Goal: Information Seeking & Learning: Find specific fact

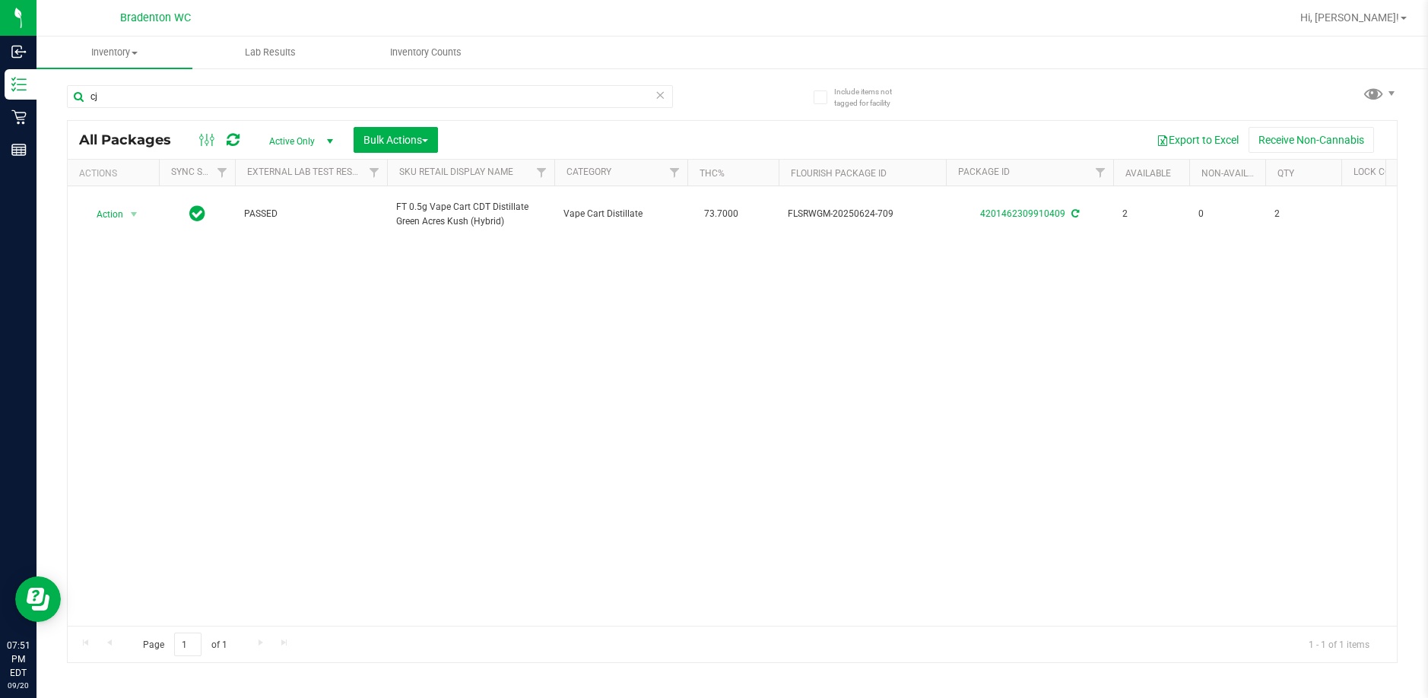
type input "c"
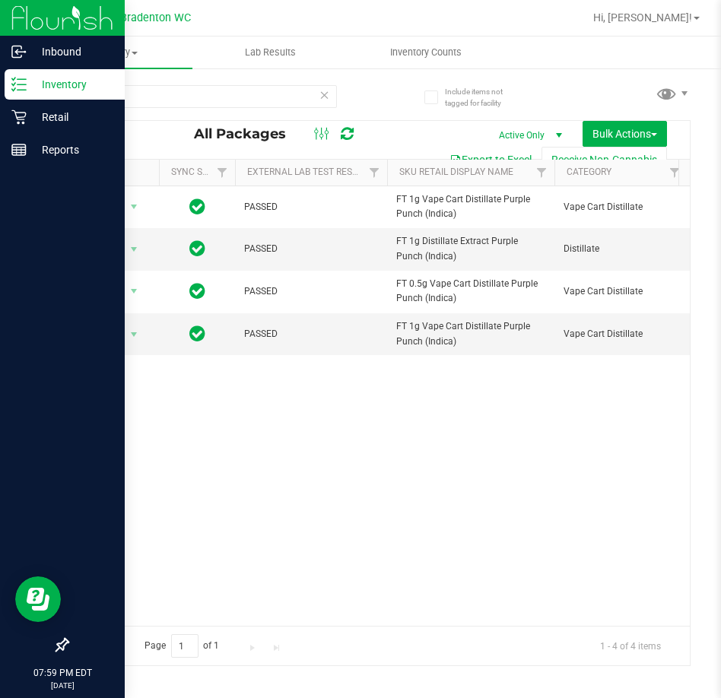
type input "ppu"
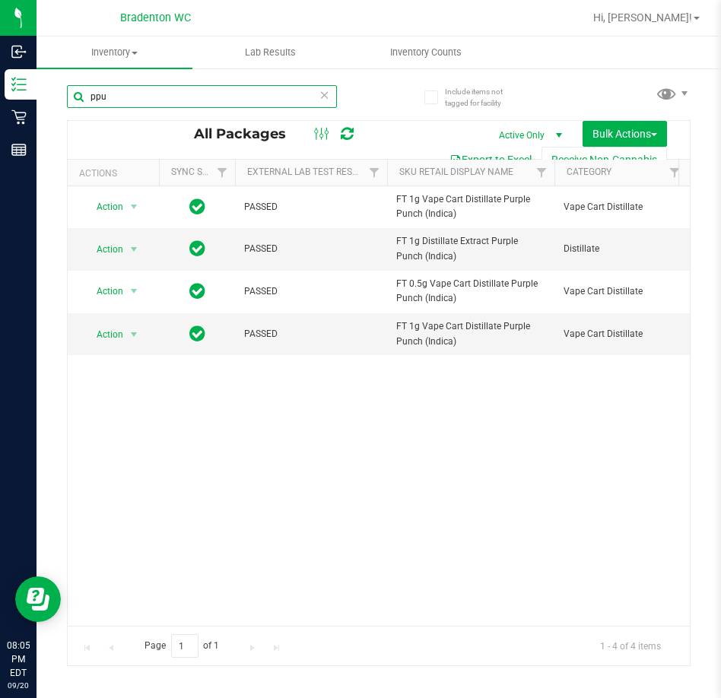
click at [316, 99] on input "ppu" at bounding box center [202, 96] width 270 height 23
click at [316, 91] on input "ppu" at bounding box center [202, 96] width 270 height 23
click at [320, 90] on icon at bounding box center [324, 94] width 11 height 18
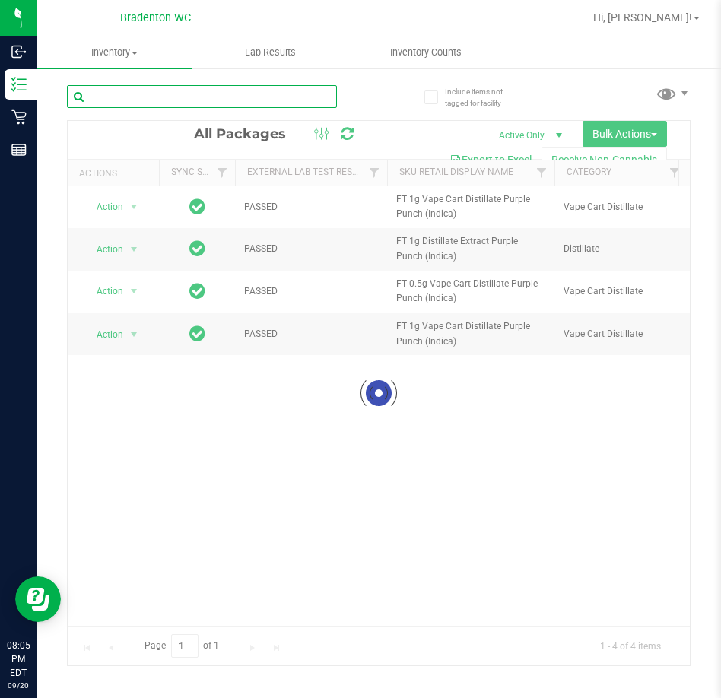
click at [323, 97] on input "text" at bounding box center [202, 96] width 270 height 23
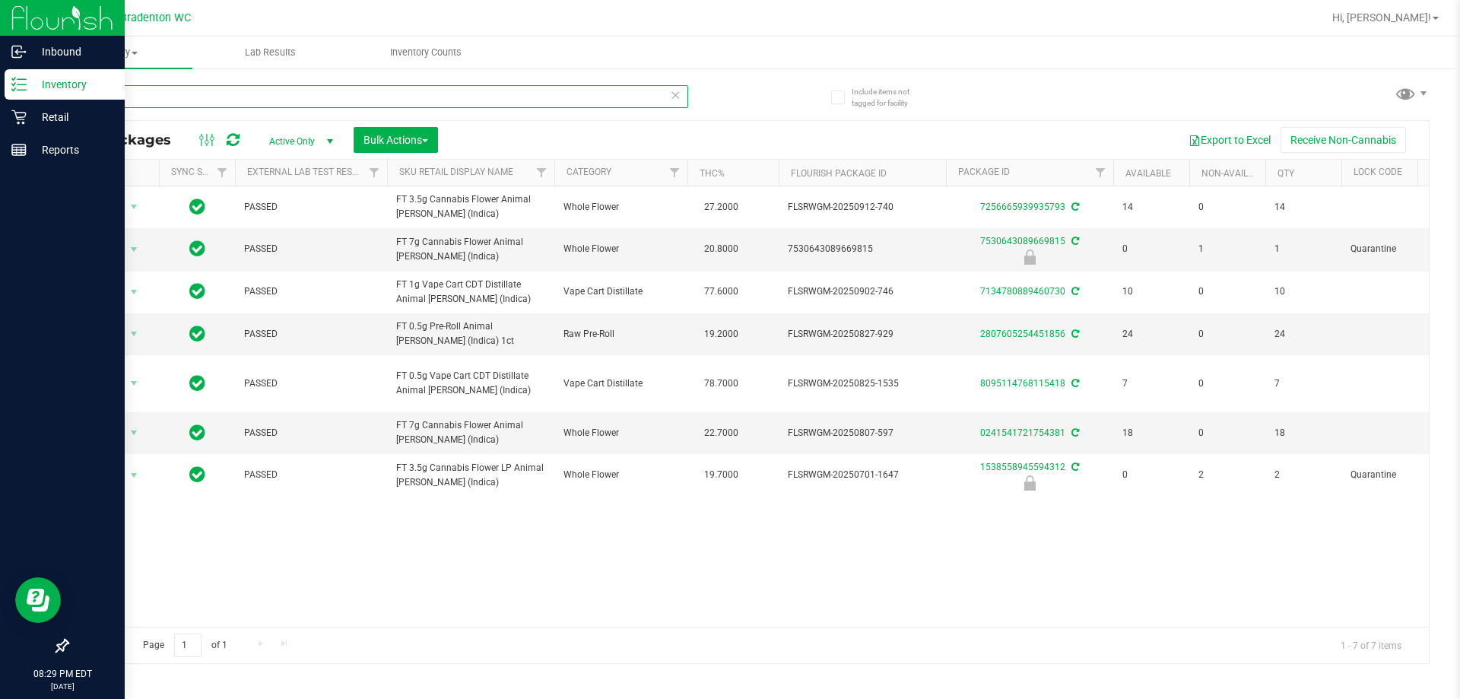
drag, startPoint x: 124, startPoint y: 95, endPoint x: 0, endPoint y: 95, distance: 124.0
click at [0, 95] on div "Inbound Inventory Retail Reports 08:29 PM EDT [DATE] 09/20 Bradenton WC Hi, [PE…" at bounding box center [730, 349] width 1460 height 699
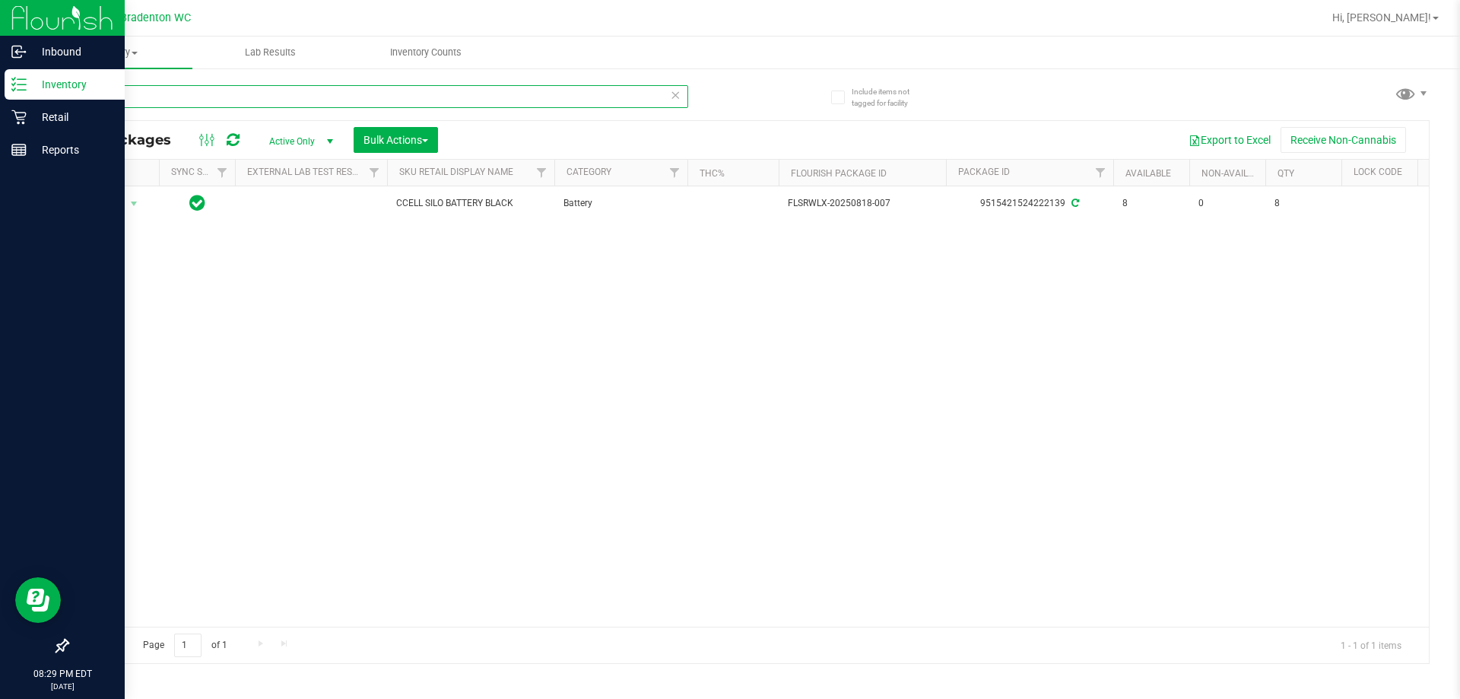
type input "c"
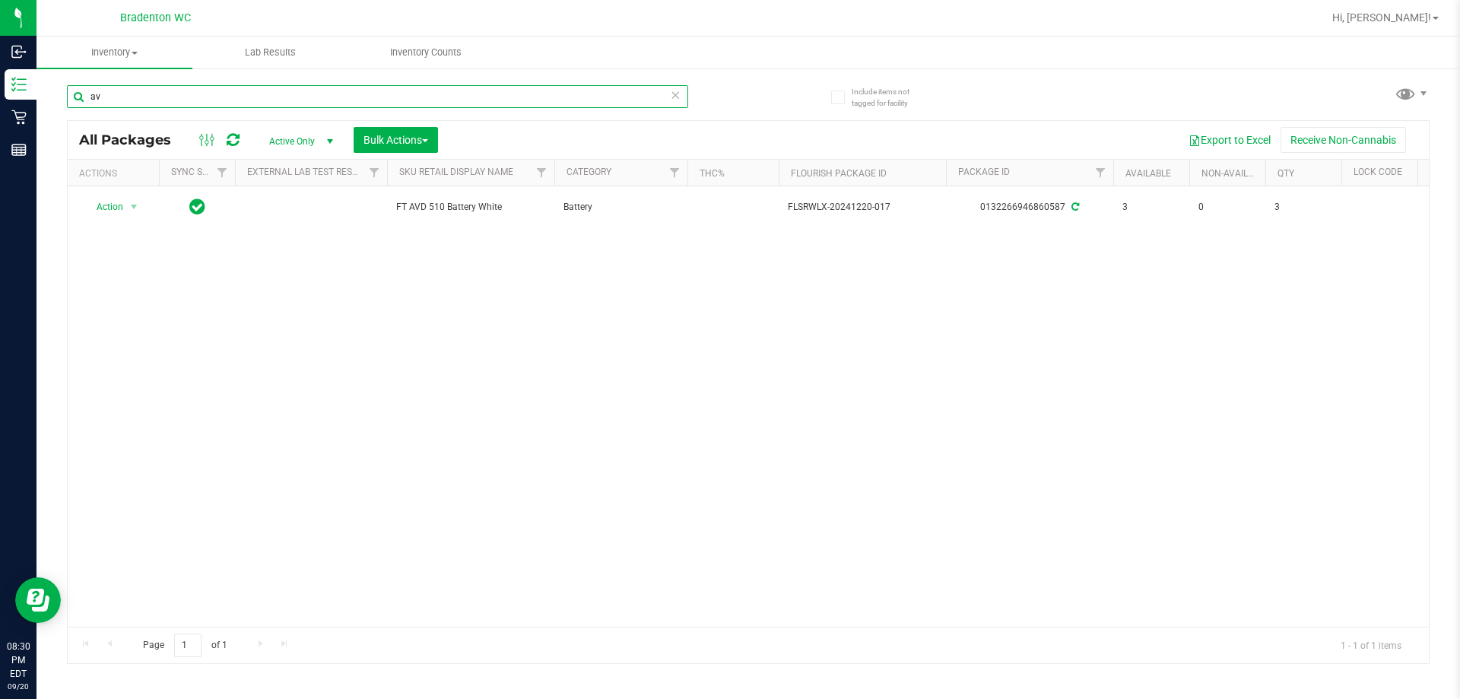
type input "a"
type input "g"
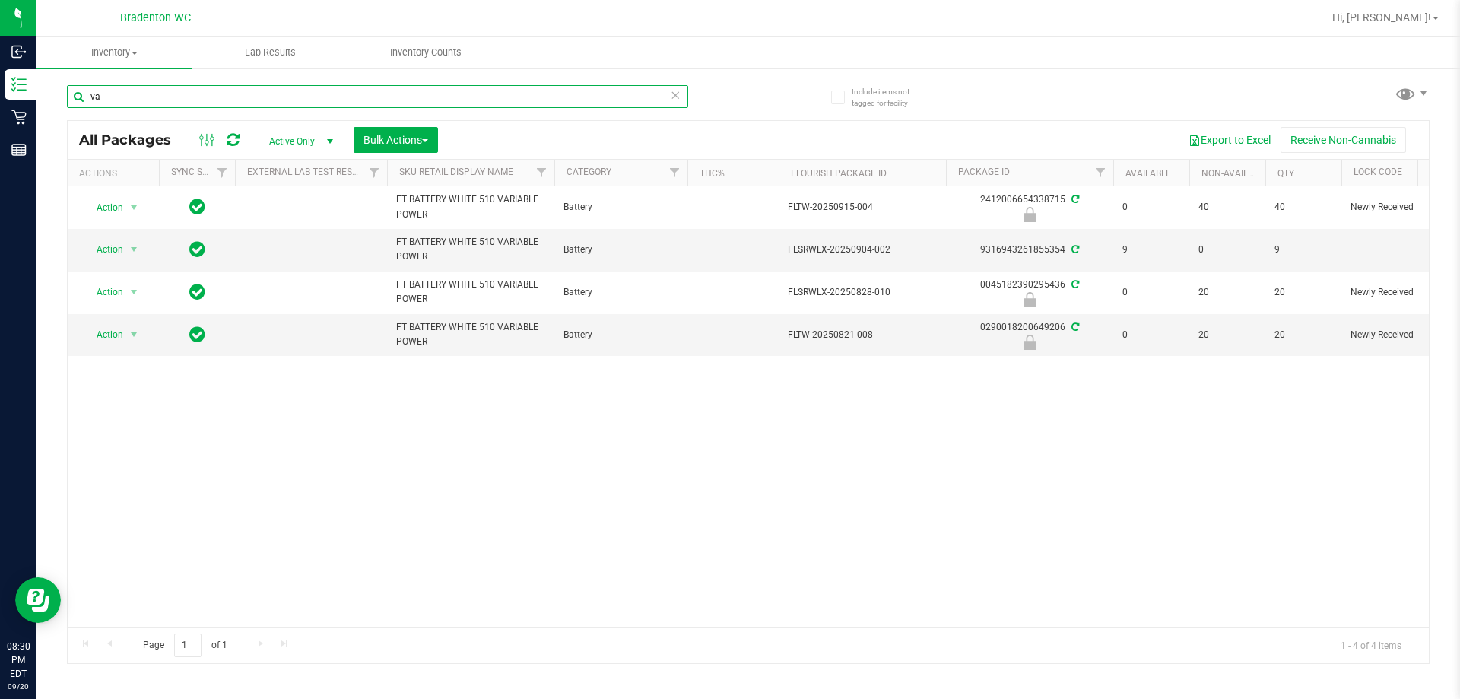
type input "v"
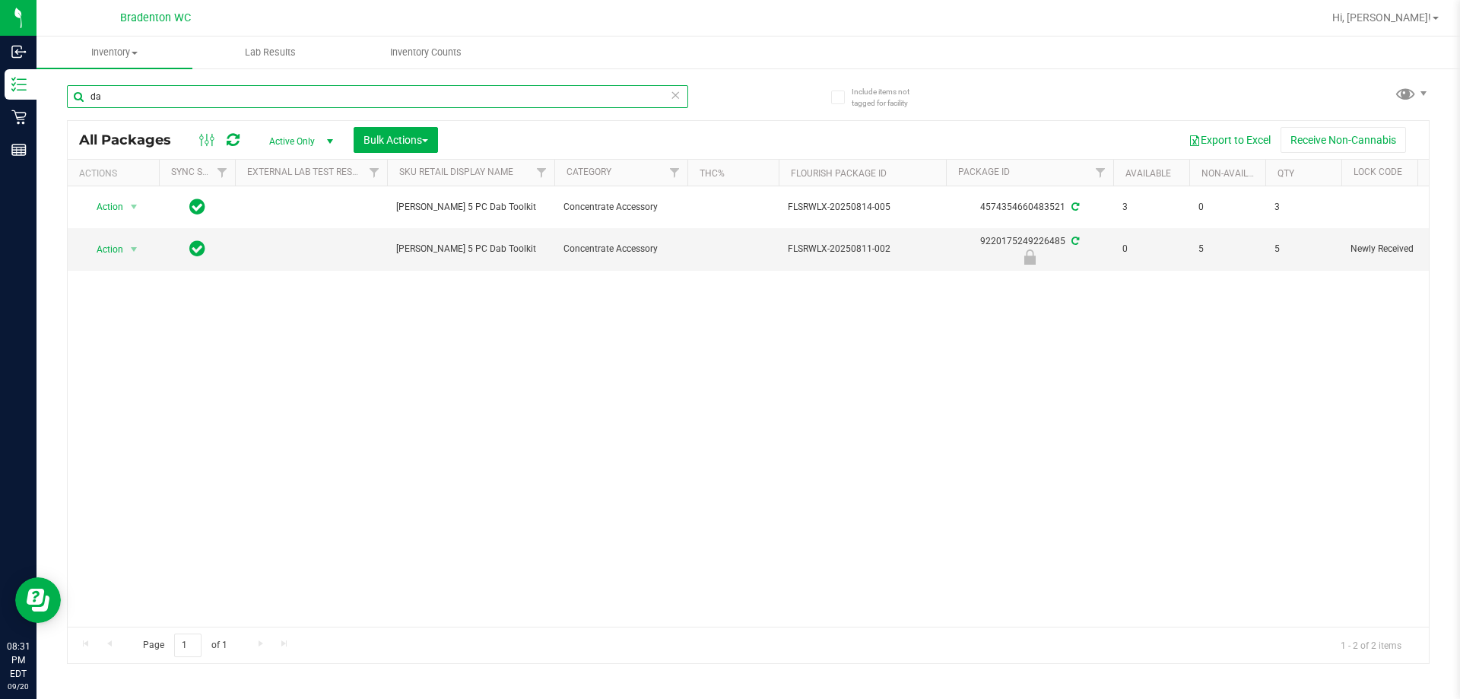
type input "d"
type input "o"
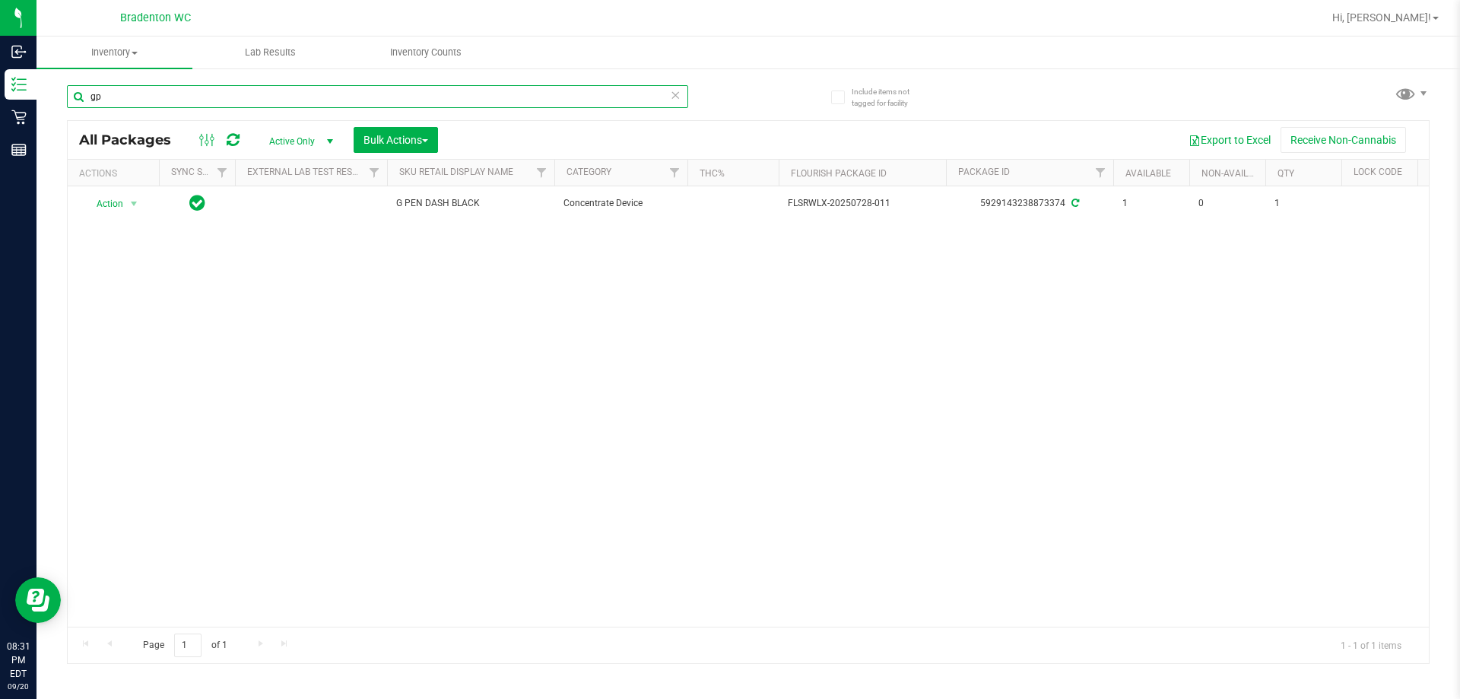
type input "g"
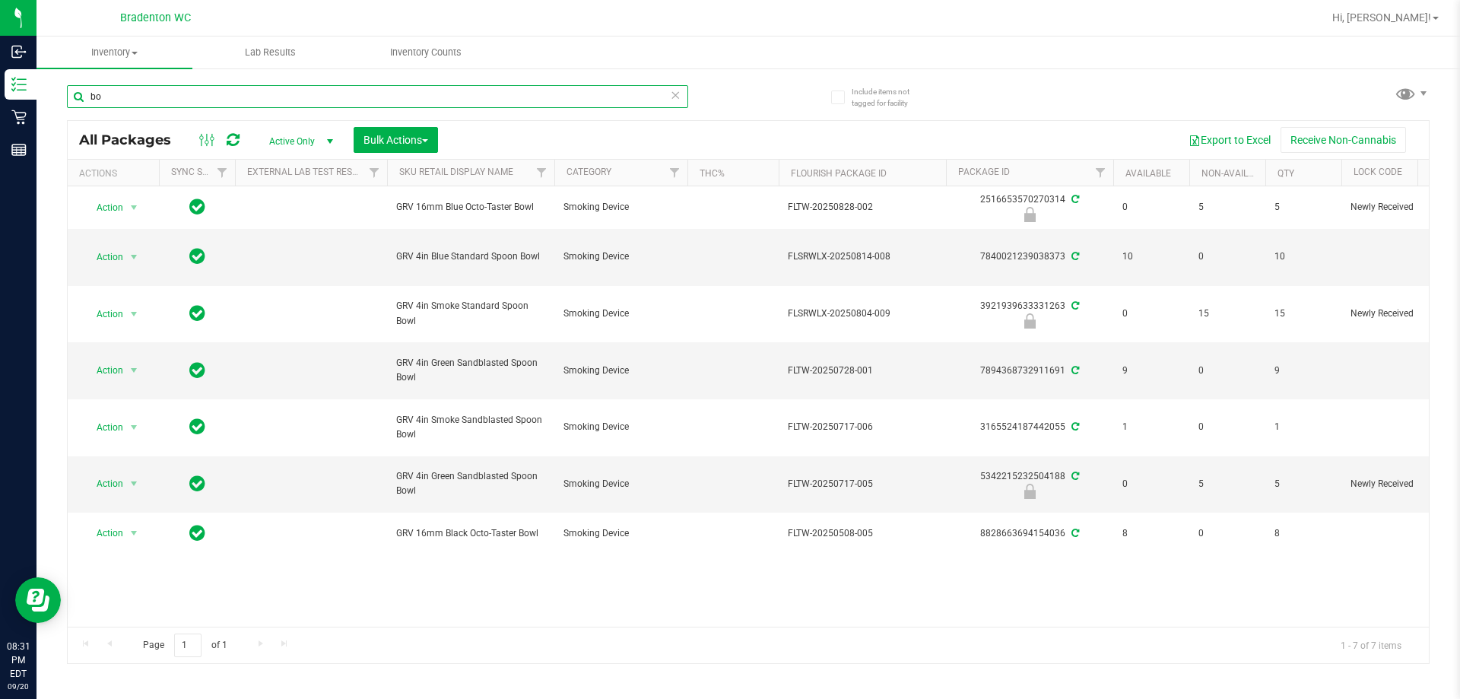
type input "b"
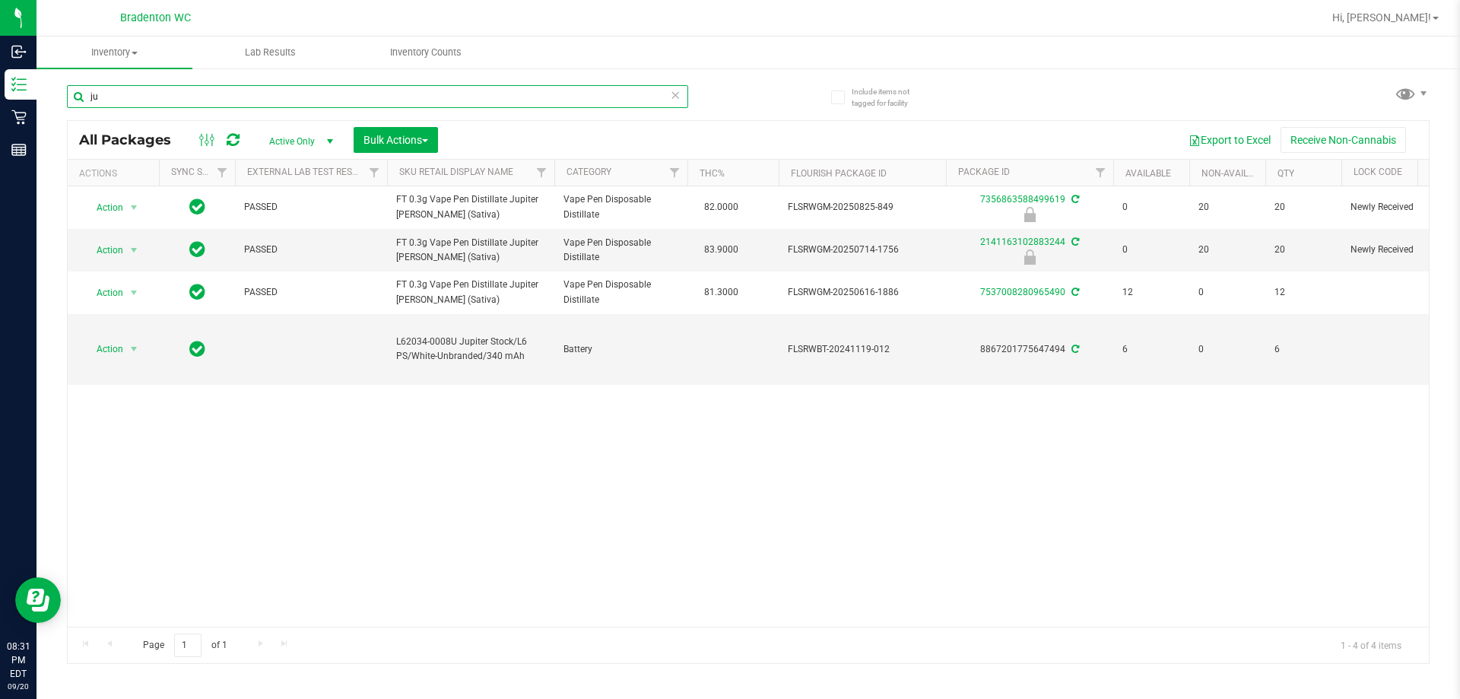
type input "j"
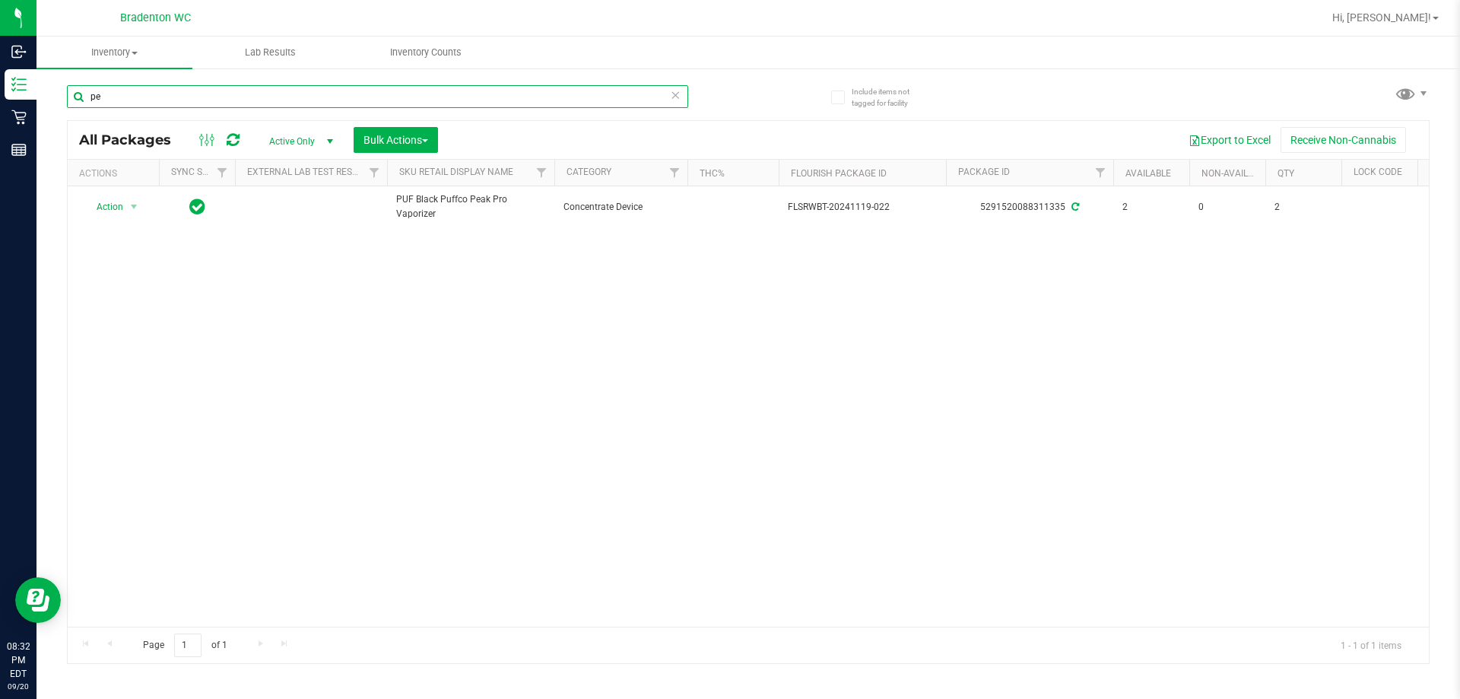
type input "p"
type input "r"
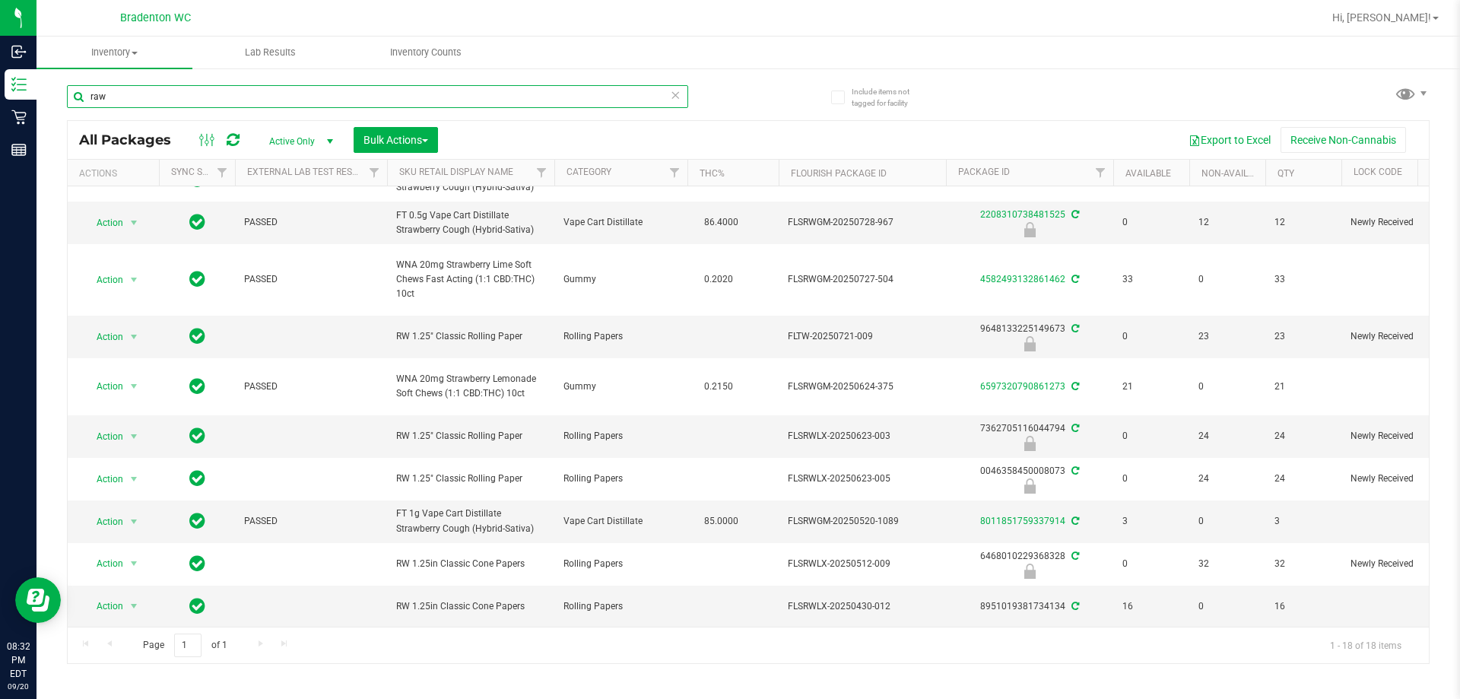
scroll to position [379, 0]
type input "r"
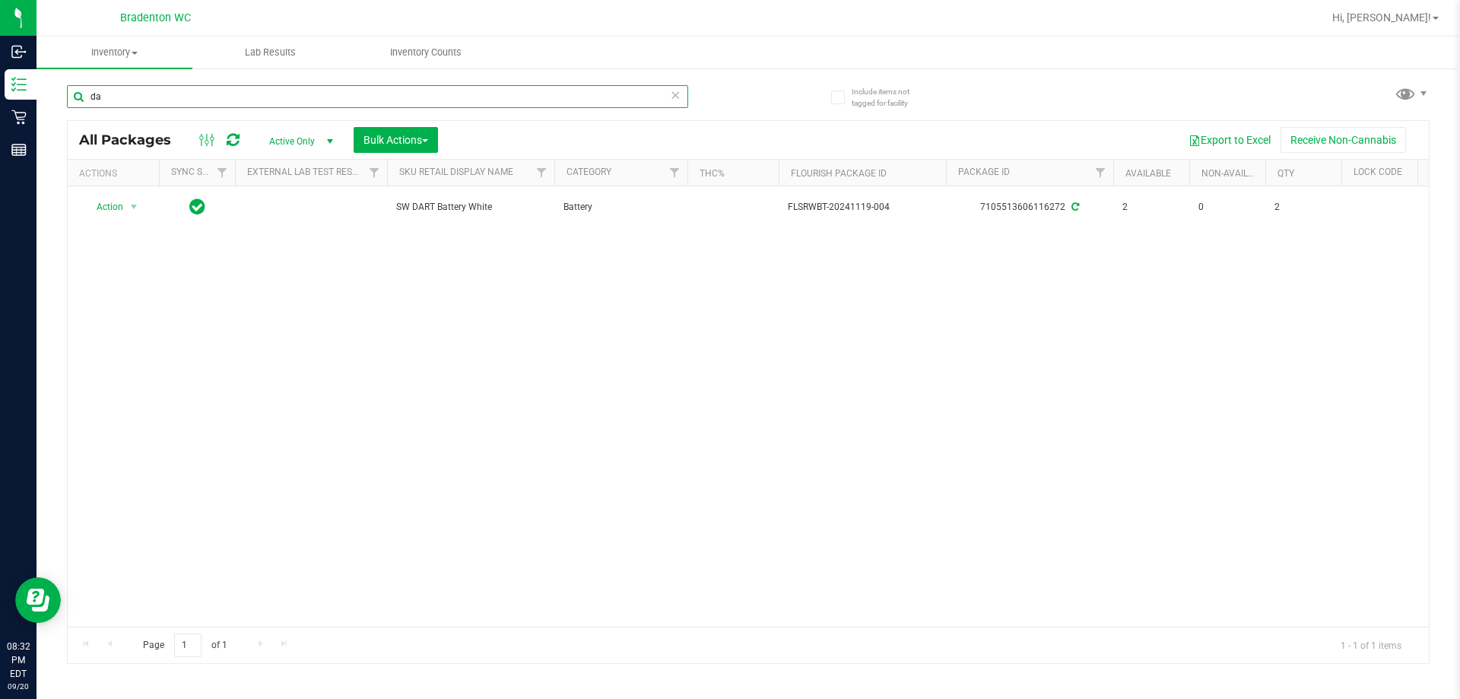
type input "d"
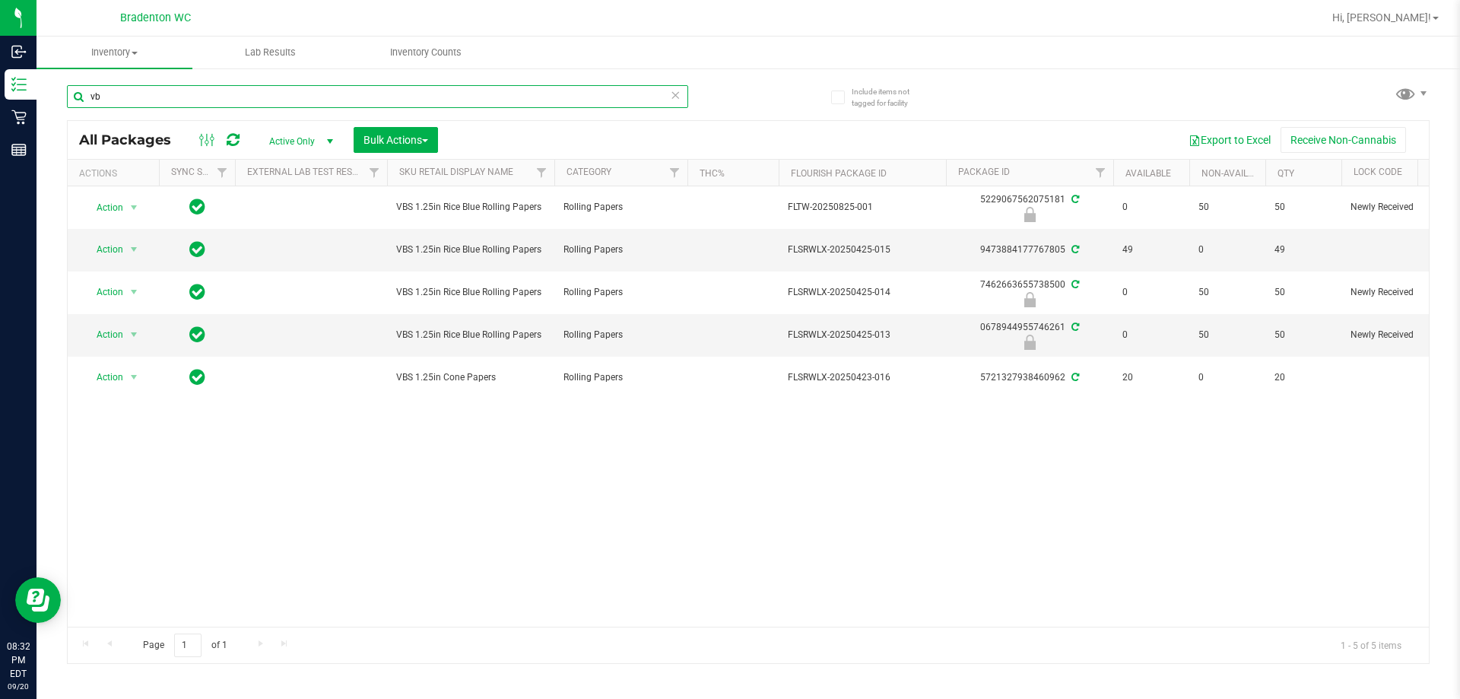
type input "v"
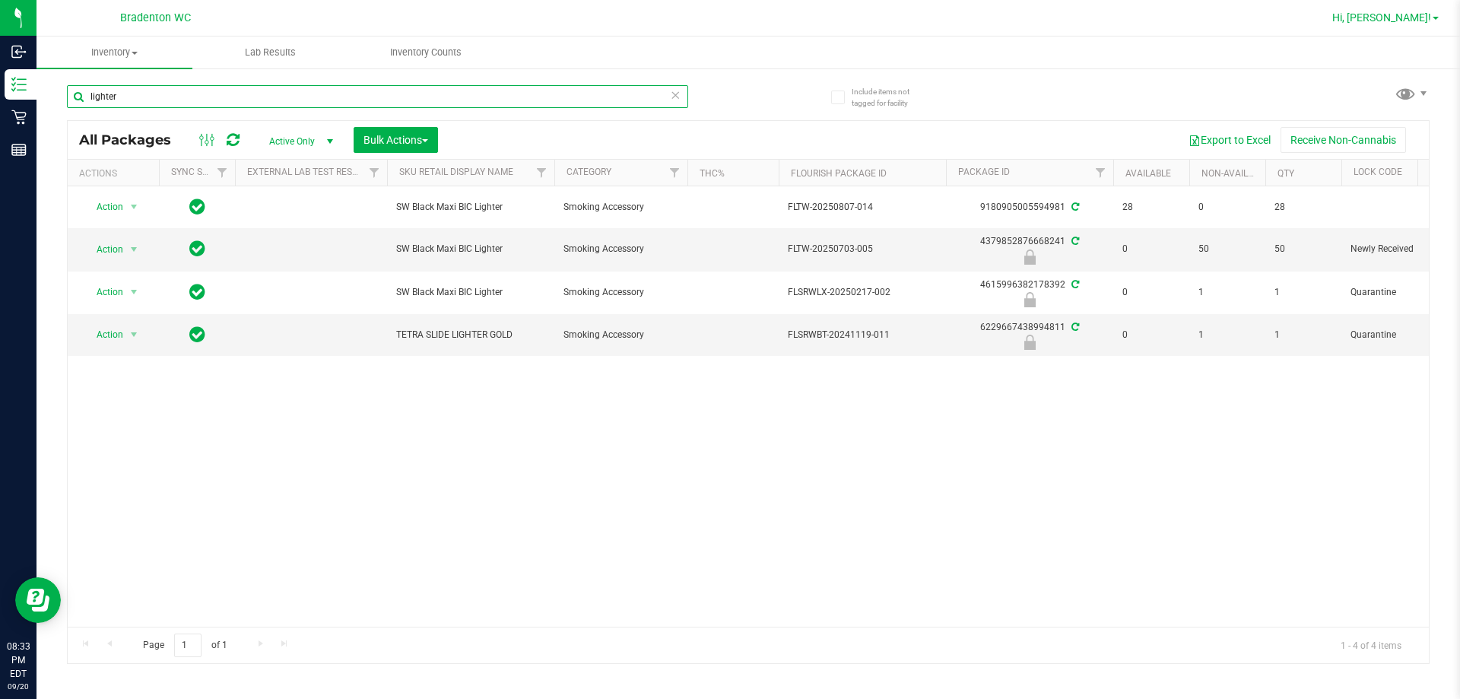
type input "lighter"
click at [732, 12] on span "Hi, [PERSON_NAME]!" at bounding box center [1381, 17] width 99 height 12
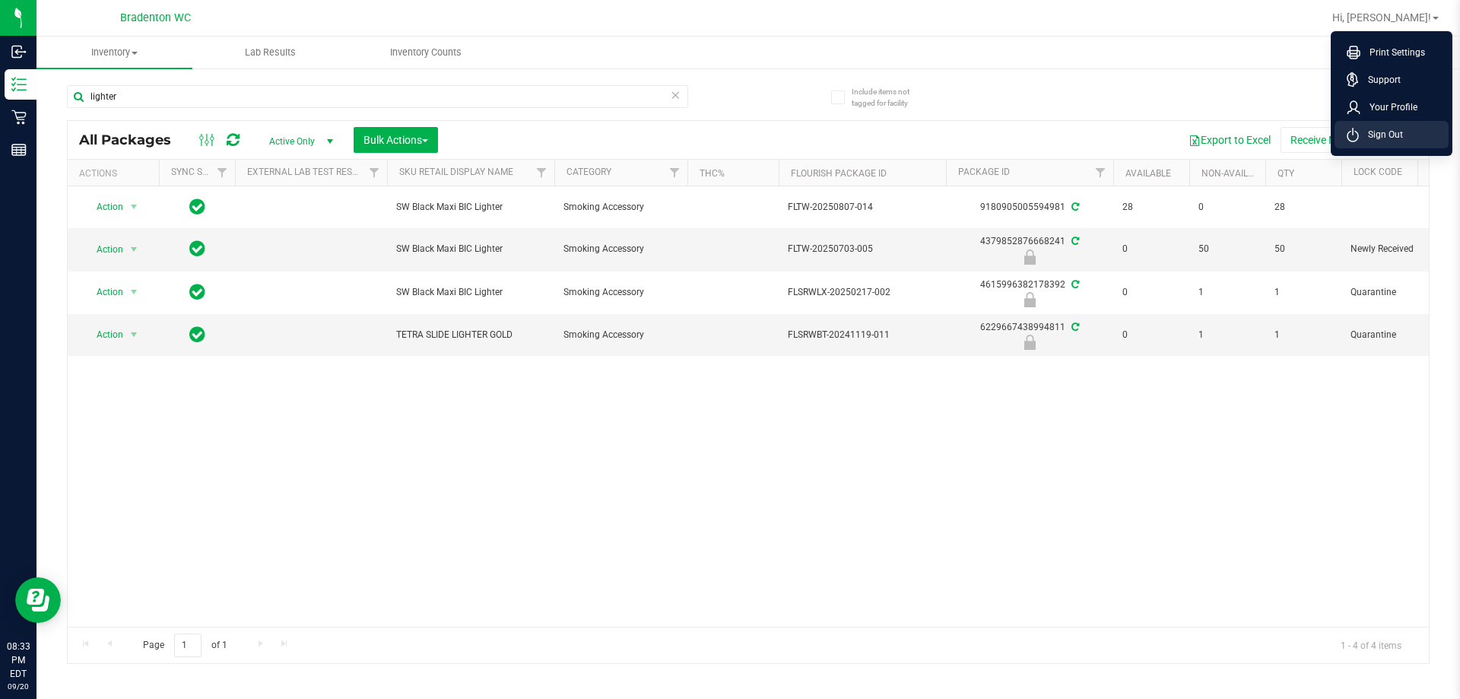
click at [732, 145] on li "Sign Out" at bounding box center [1392, 134] width 114 height 27
